Goal: Task Accomplishment & Management: Manage account settings

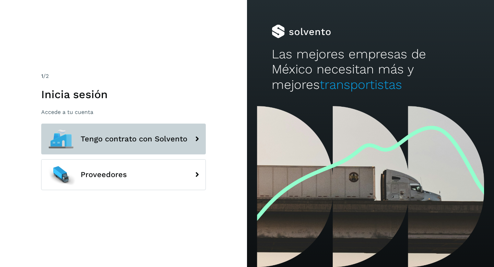
click at [139, 138] on span "Tengo contrato con Solvento" at bounding box center [134, 139] width 107 height 8
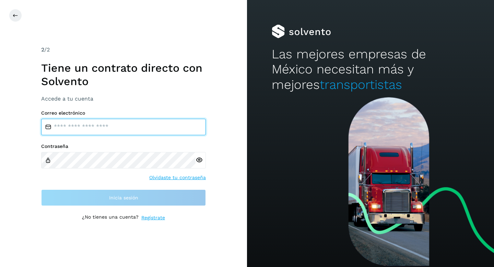
click at [135, 125] on input "email" at bounding box center [123, 127] width 165 height 16
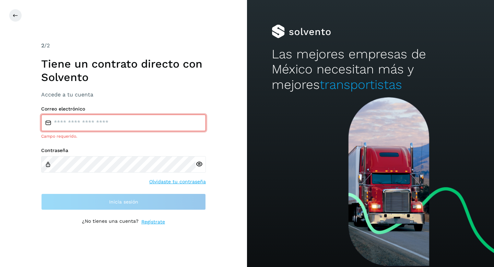
type input "**********"
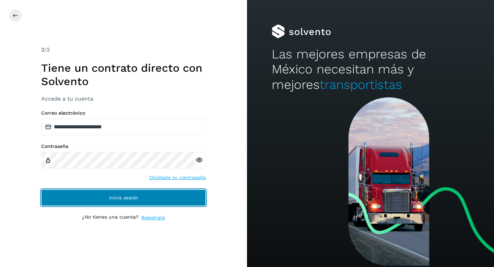
click at [140, 200] on button "Inicia sesión" at bounding box center [123, 197] width 165 height 16
